Goal: Find specific page/section

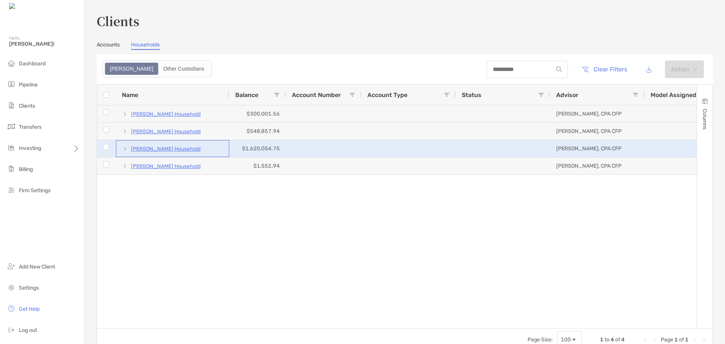
click at [160, 149] on p "[PERSON_NAME] Household" at bounding box center [165, 148] width 69 height 9
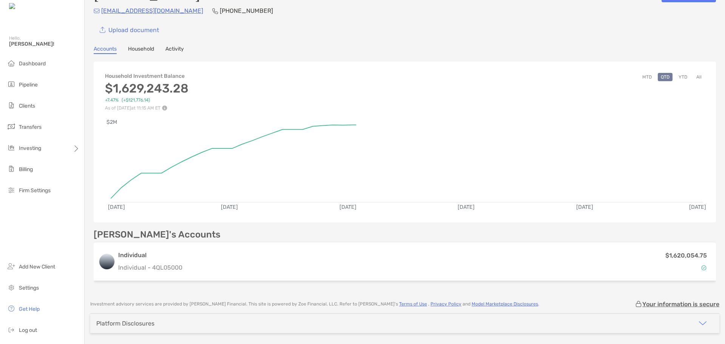
scroll to position [48, 0]
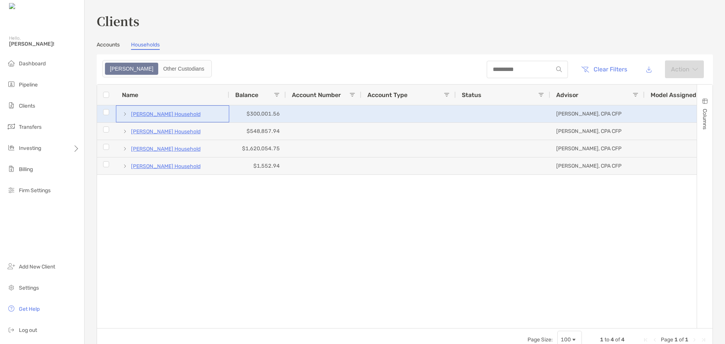
click at [160, 115] on p "[PERSON_NAME] Household" at bounding box center [165, 113] width 69 height 9
